Goal: Communication & Community: Answer question/provide support

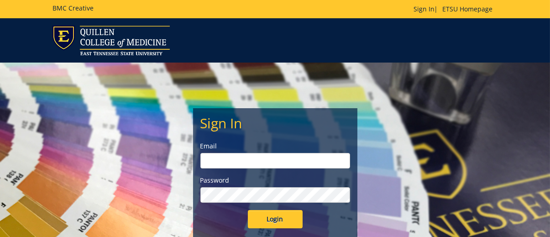
type input "[EMAIL_ADDRESS][DOMAIN_NAME]"
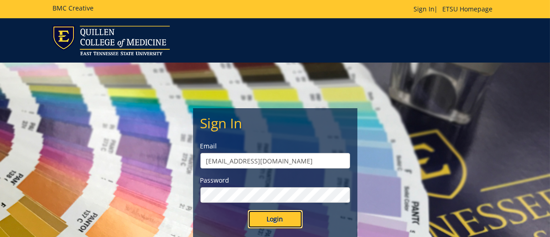
click at [275, 222] on input "Login" at bounding box center [275, 219] width 55 height 18
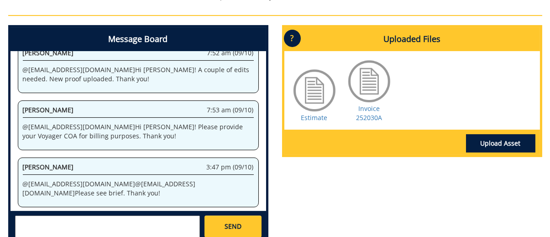
scroll to position [729, 0]
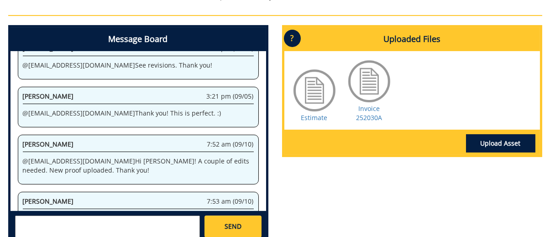
click at [110, 215] on textarea at bounding box center [107, 226] width 185 height 22
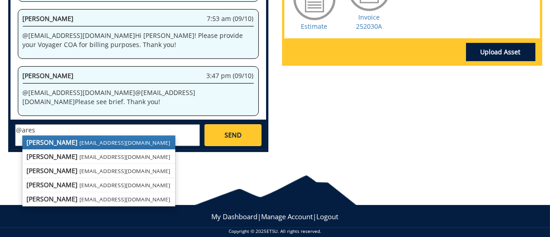
scroll to position [547, 0]
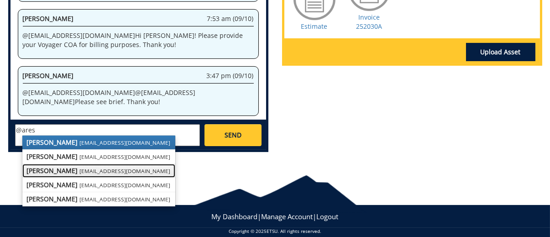
click at [96, 167] on small "[EMAIL_ADDRESS][DOMAIN_NAME]" at bounding box center [125, 170] width 91 height 7
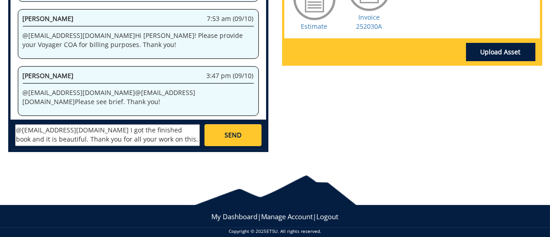
click at [156, 143] on div "Message Board System 11:17 am (05/20) Welcome to the Project Messenger. All mes…" at bounding box center [138, 46] width 274 height 225
click at [130, 130] on textarea "@[EMAIL_ADDRESS][DOMAIN_NAME] I got the finished book and it is beautiful. Than…" at bounding box center [107, 135] width 185 height 22
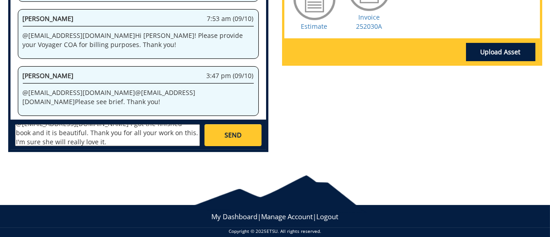
scroll to position [502, 0]
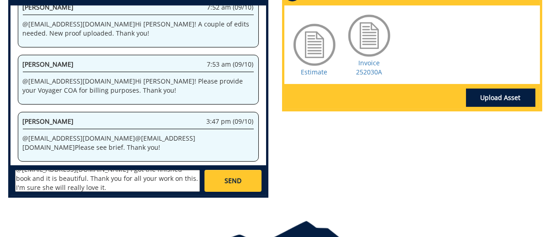
type textarea "@[EMAIL_ADDRESS][DOMAIN_NAME] I got the finished book and it is beautiful. Than…"
click at [247, 170] on link "SEND" at bounding box center [232, 181] width 57 height 22
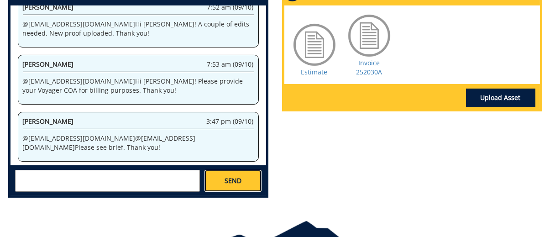
scroll to position [0, 0]
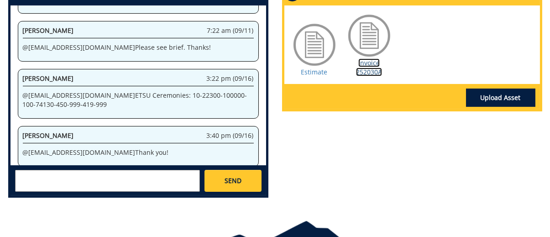
click at [373, 61] on link "Invoice 252030A" at bounding box center [369, 67] width 26 height 18
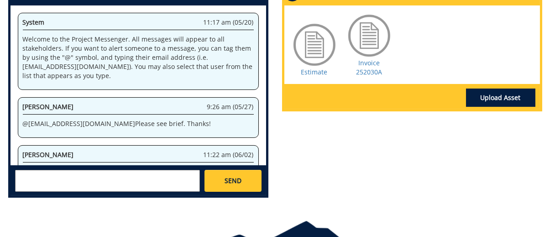
scroll to position [1015, 0]
